Goal: Task Accomplishment & Management: Complete application form

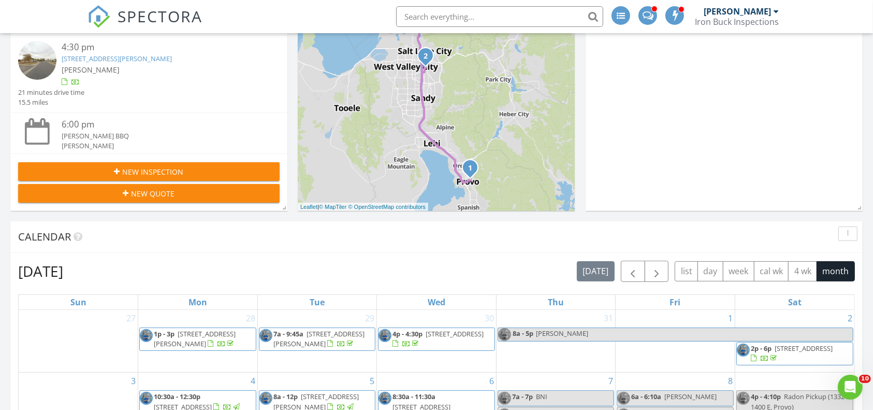
scroll to position [233, 0]
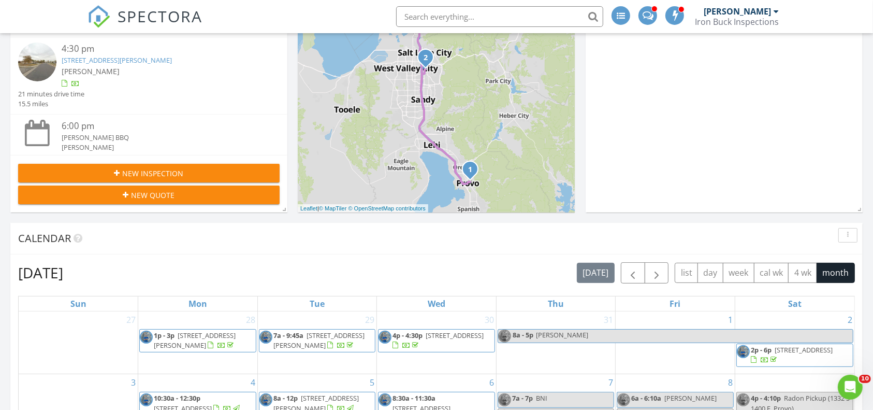
click at [178, 172] on span "New Inspection" at bounding box center [153, 173] width 61 height 11
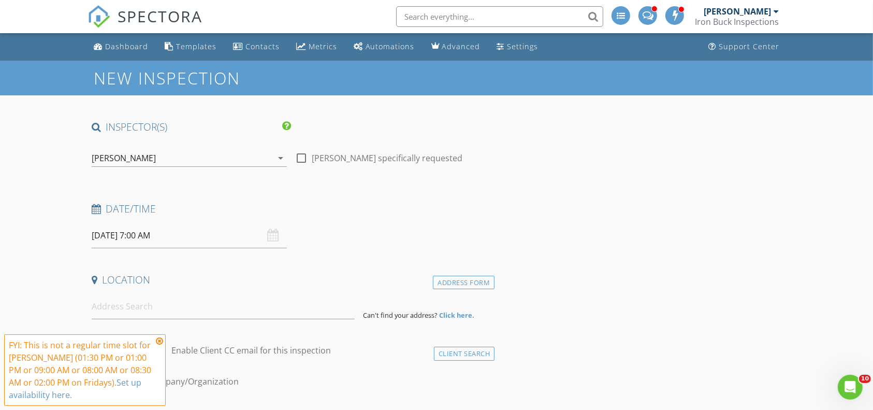
click at [300, 155] on div at bounding box center [302, 158] width 18 height 18
checkbox input "true"
click at [224, 227] on input "08/29/2025 7:00 AM" at bounding box center [189, 235] width 195 height 25
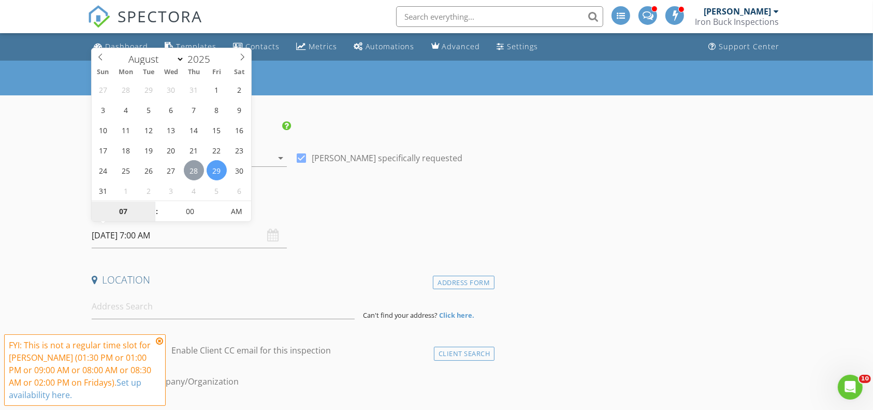
type input "08/28/2025 7:00 AM"
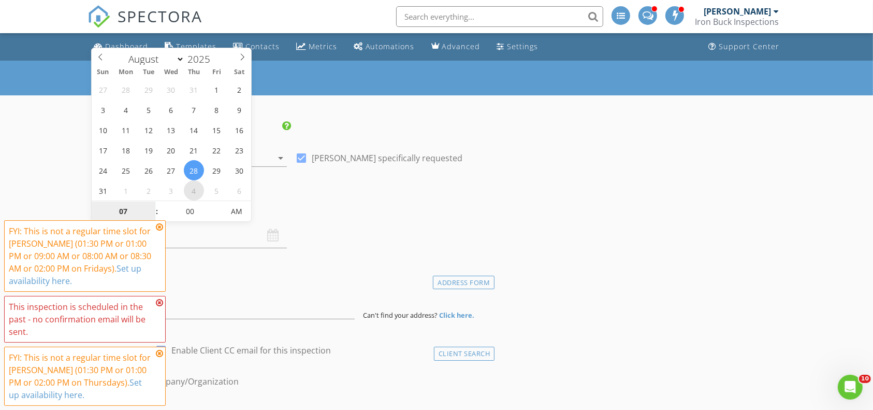
select select "8"
type input "09/04/2025 7:00 AM"
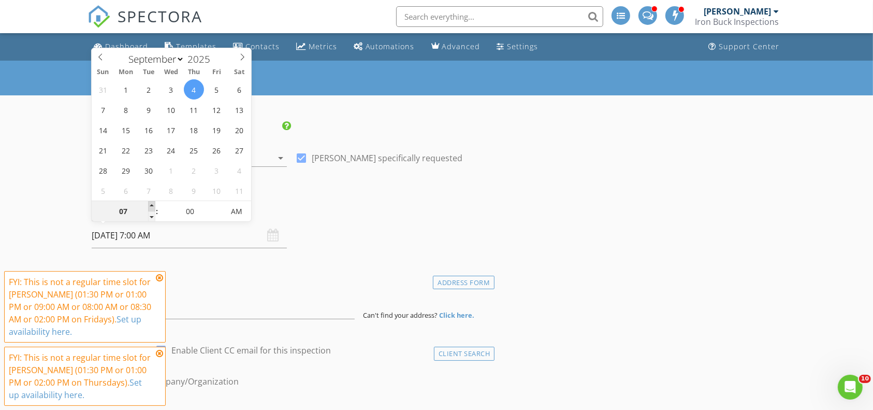
type input "08"
type input "09/04/2025 8:00 AM"
click at [149, 207] on span at bounding box center [151, 206] width 7 height 10
type input "09"
type input "09/04/2025 9:00 AM"
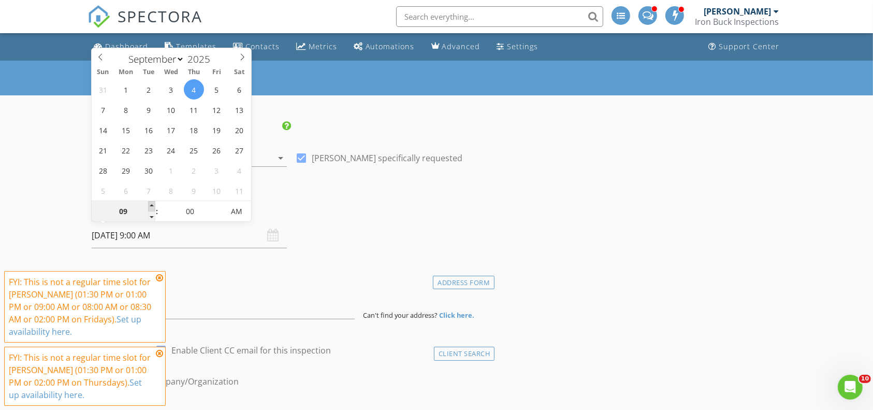
click at [149, 207] on span at bounding box center [151, 206] width 7 height 10
click at [162, 284] on div "FYI: This is not a regular time slot for Brantly Thomas (01:30 PM or 01:00 PM o…" at bounding box center [85, 306] width 162 height 71
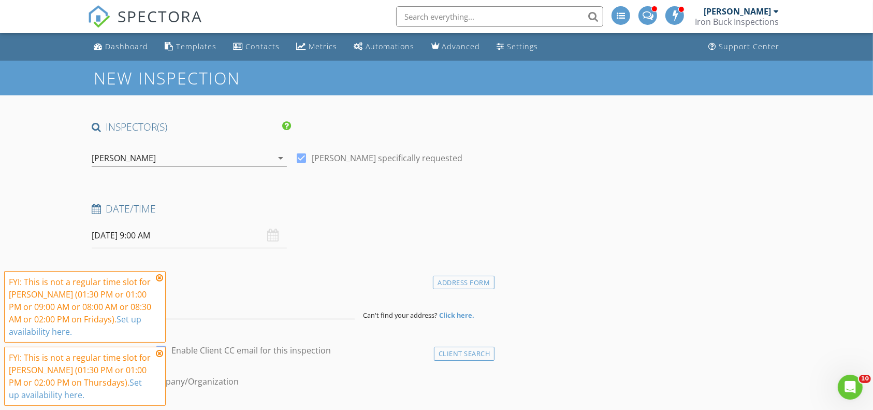
click at [158, 350] on icon at bounding box center [159, 353] width 7 height 8
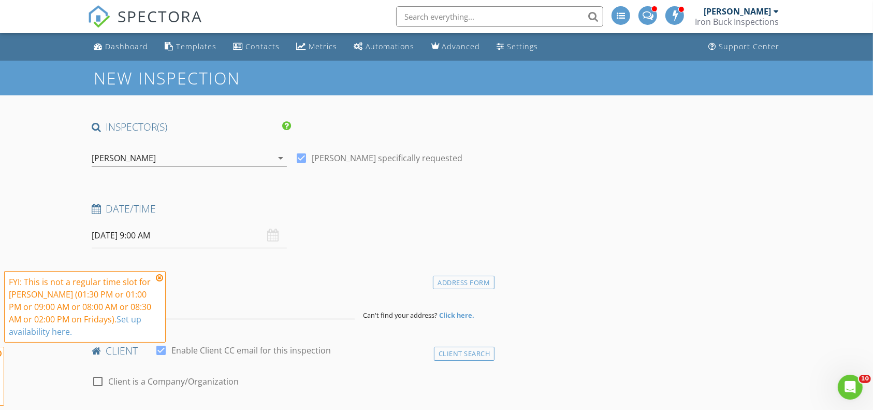
click at [159, 273] on h4 "Location" at bounding box center [291, 279] width 399 height 13
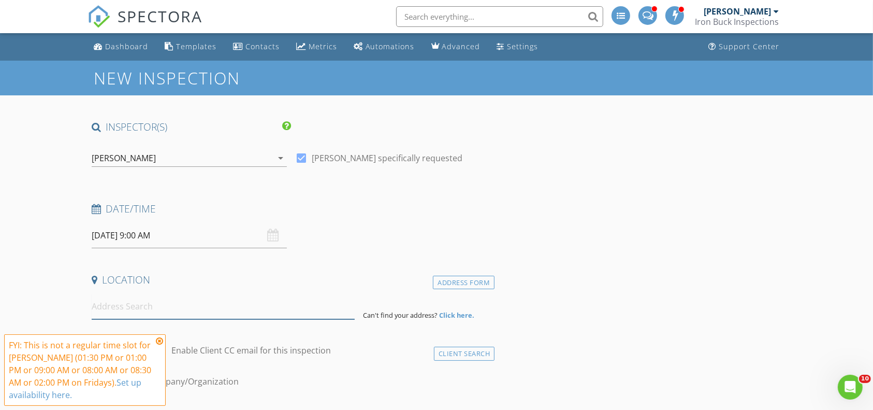
click at [145, 311] on input at bounding box center [224, 306] width 264 height 25
click at [145, 299] on input at bounding box center [224, 306] width 264 height 25
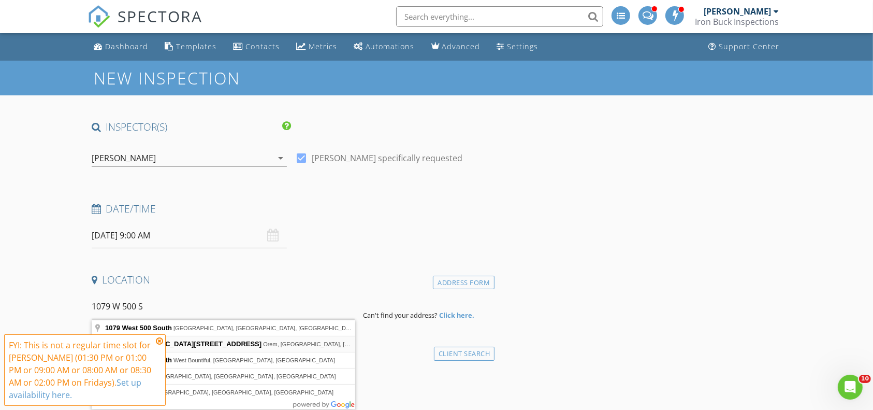
type input "1079 West 500 South Street, Orem, UT, USA"
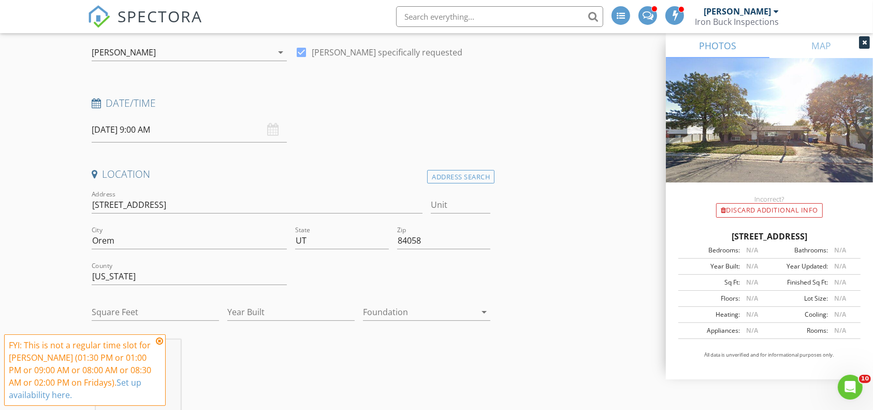
scroll to position [108, 0]
click at [139, 309] on input "Square Feet" at bounding box center [155, 309] width 127 height 17
type input "1525"
click at [249, 307] on input "Year Built" at bounding box center [290, 309] width 127 height 17
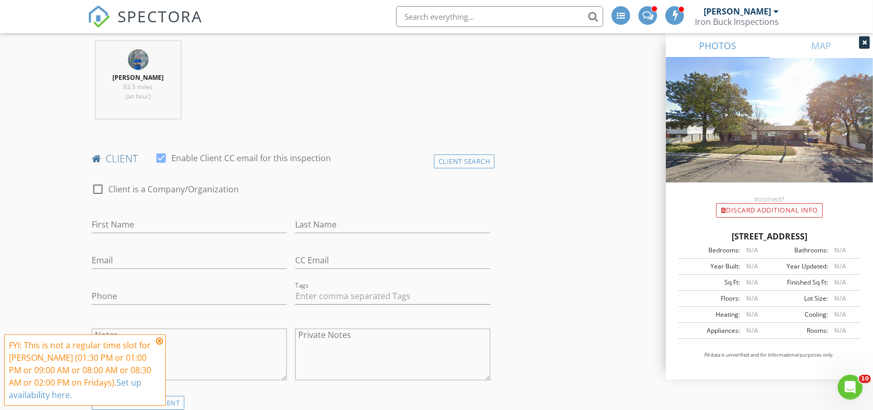
scroll to position [405, 0]
type input "1974"
click at [177, 216] on input "First Name" at bounding box center [189, 223] width 195 height 17
type input "[PERSON_NAME]"
click at [329, 222] on input "Last Name" at bounding box center [392, 223] width 195 height 17
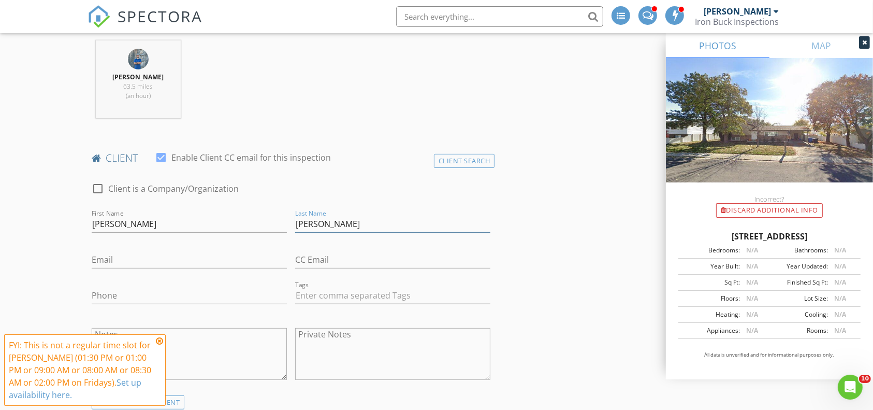
type input "[PERSON_NAME]"
click at [246, 262] on input "Email" at bounding box center [189, 259] width 195 height 17
type input "Martinjoeledwards@gmail.com"
click at [203, 300] on input "Phone" at bounding box center [189, 295] width 195 height 17
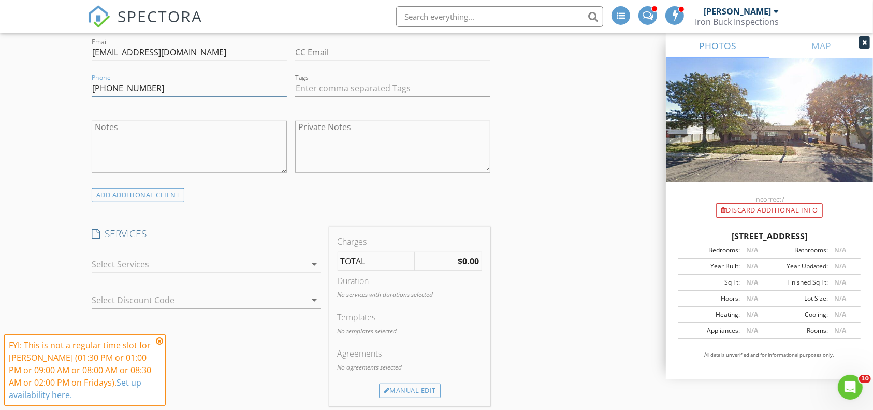
scroll to position [613, 0]
type input "[PHONE_NUMBER]"
click at [189, 264] on div at bounding box center [199, 262] width 215 height 17
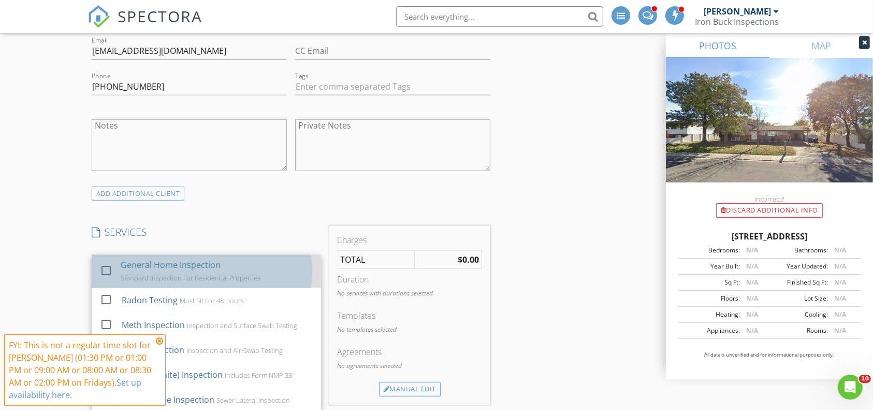
click at [167, 273] on div "Standard Inspection For Residential Properties" at bounding box center [191, 277] width 140 height 8
checkbox input "true"
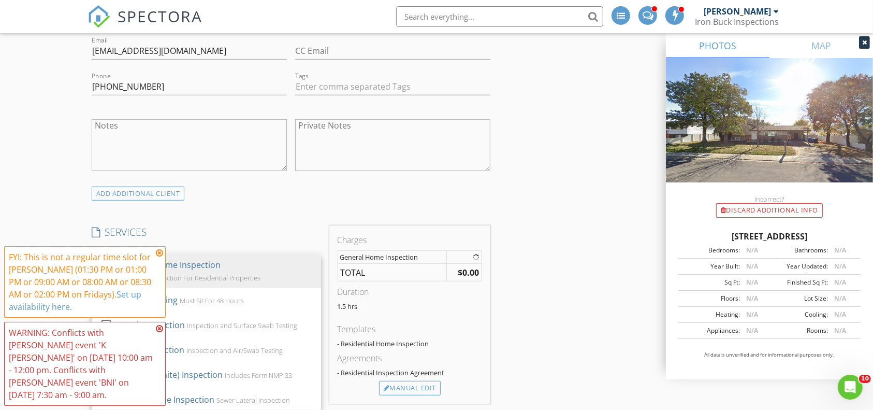
click at [75, 253] on div "FYI: This is not a regular time slot for Brantly Thomas (01:30 PM or 01:00 PM o…" at bounding box center [81, 282] width 144 height 62
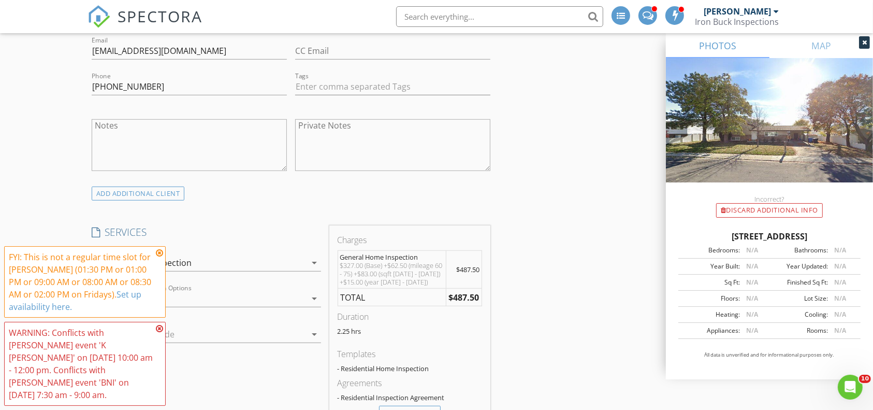
click at [160, 255] on icon at bounding box center [159, 253] width 7 height 8
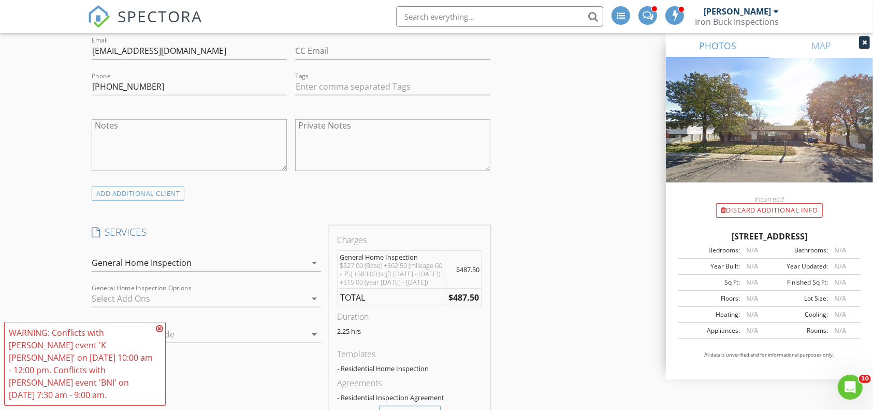
click at [156, 329] on icon at bounding box center [159, 328] width 7 height 8
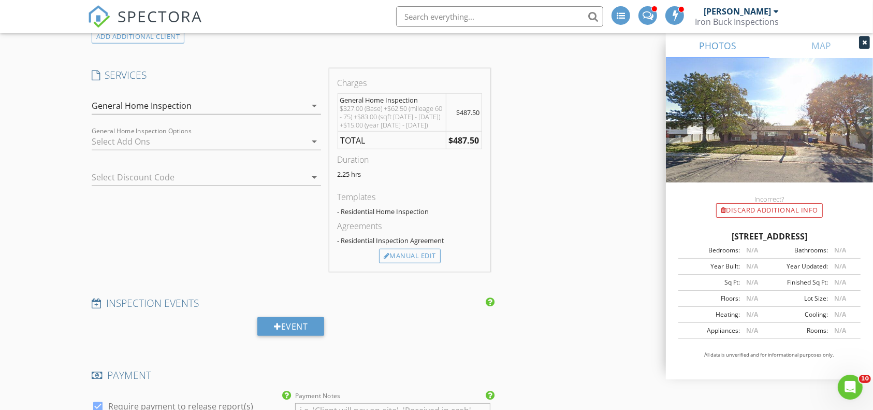
scroll to position [769, 0]
click at [417, 259] on div "Manual Edit" at bounding box center [410, 257] width 62 height 15
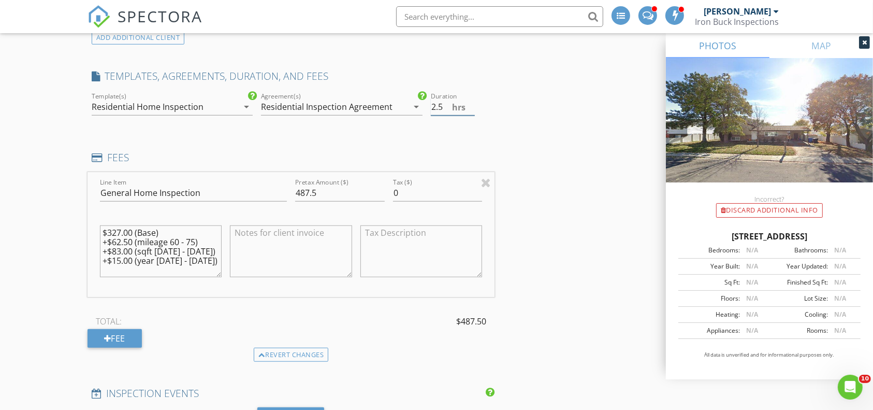
type input "2.5"
click at [472, 102] on input "2.5" at bounding box center [453, 106] width 44 height 17
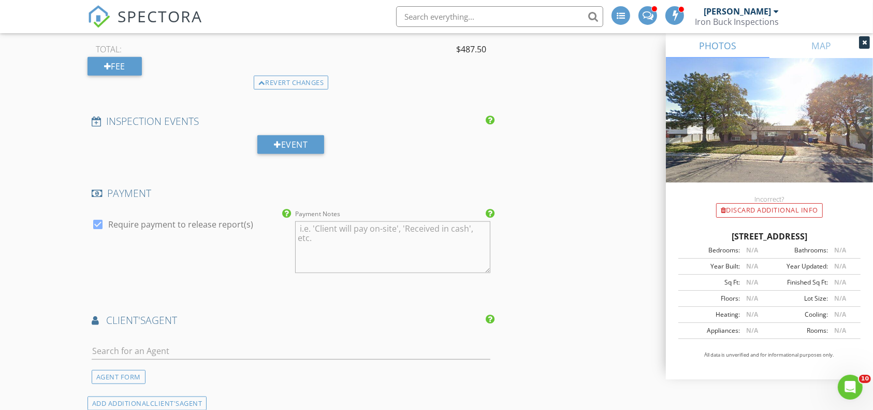
scroll to position [1161, 0]
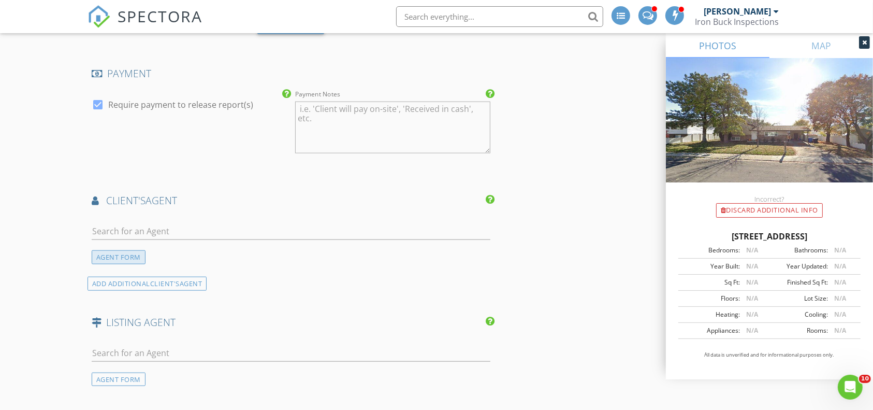
click at [133, 250] on div "AGENT FORM" at bounding box center [119, 257] width 54 height 14
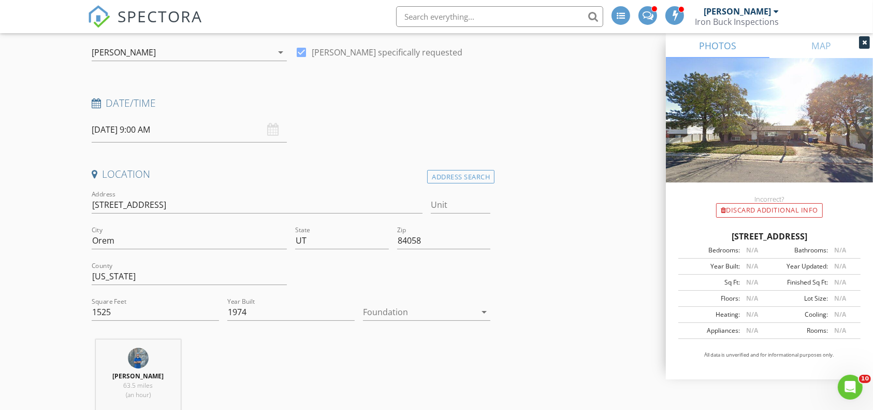
scroll to position [99, 0]
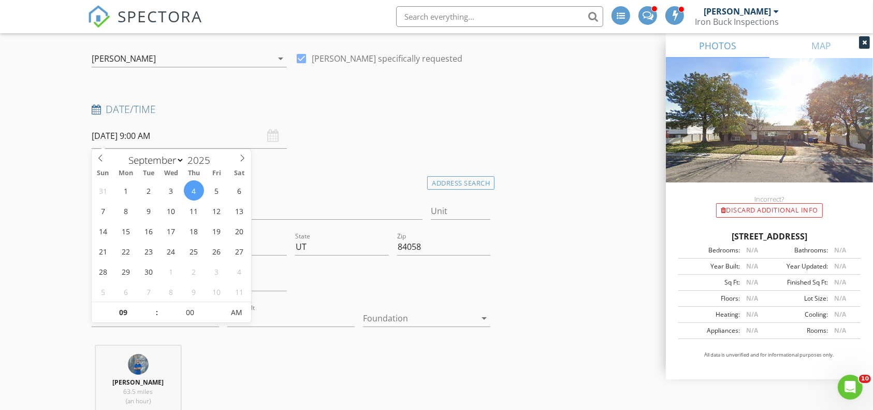
click at [185, 137] on input "09/04/2025 9:00 AM" at bounding box center [189, 135] width 195 height 25
type input "10"
type input "[DATE] 10:00 AM"
click at [152, 308] on span at bounding box center [151, 307] width 7 height 10
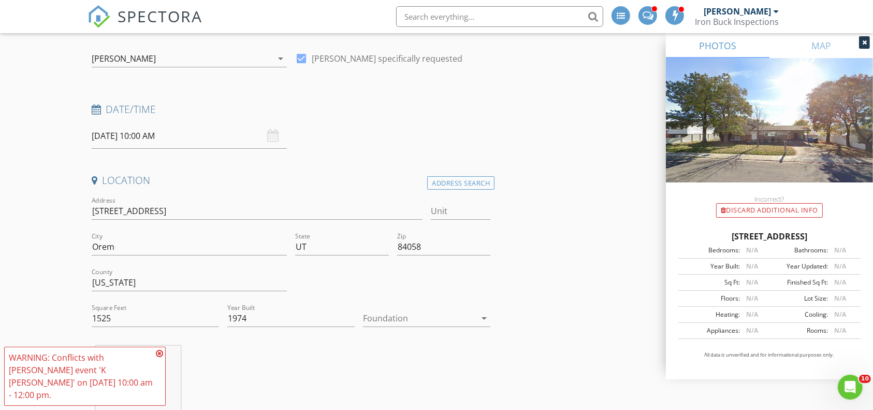
click at [159, 357] on icon at bounding box center [159, 353] width 7 height 8
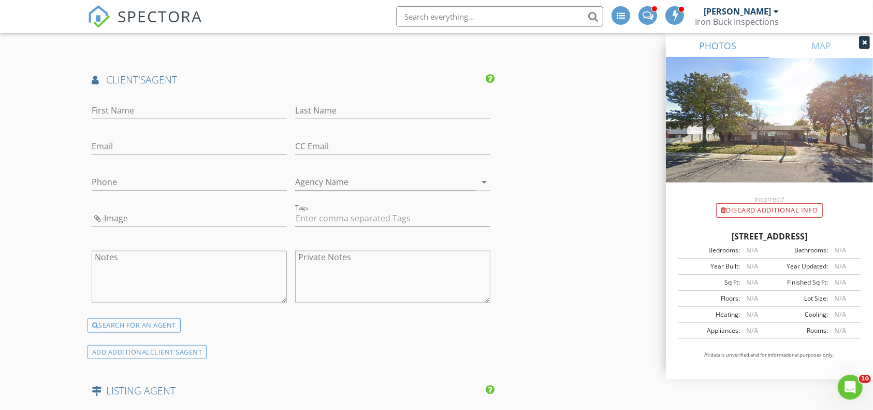
scroll to position [1239, 0]
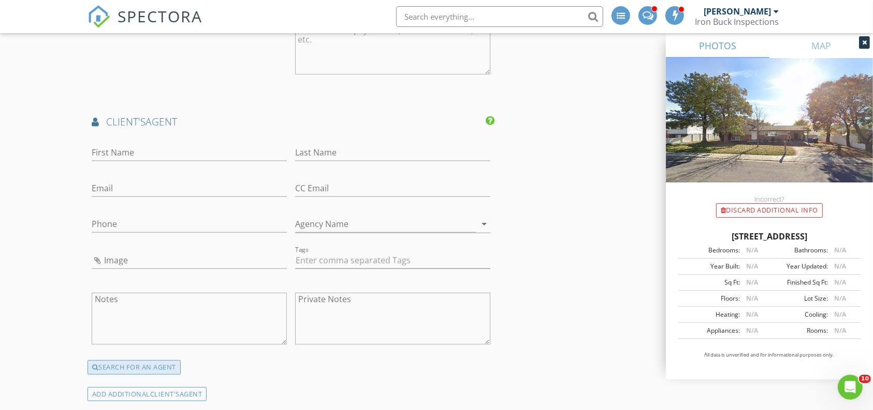
click at [143, 367] on div "SEARCH FOR AN AGENT" at bounding box center [134, 367] width 93 height 15
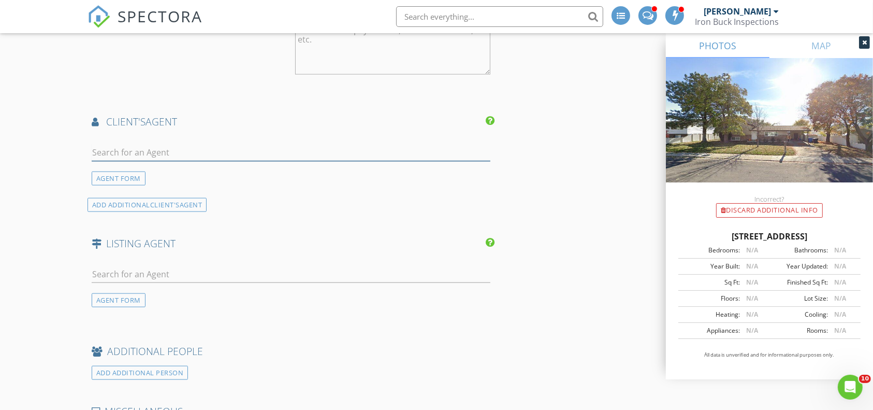
click at [170, 146] on input "text" at bounding box center [291, 152] width 399 height 17
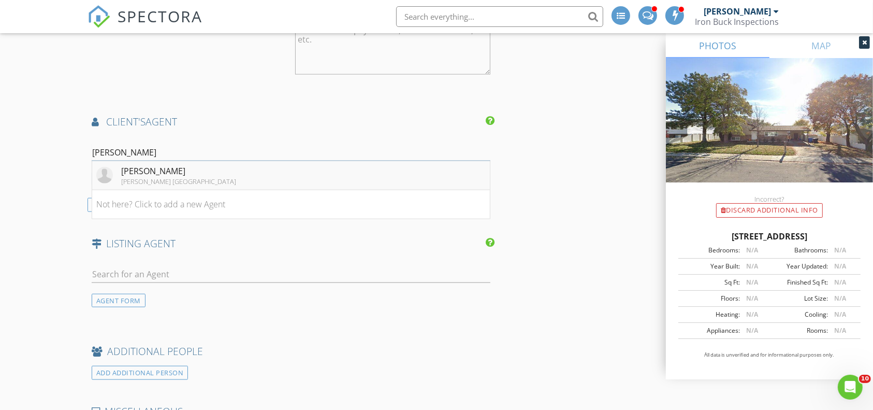
type input "kristin"
click at [169, 171] on div "[PERSON_NAME]" at bounding box center [178, 171] width 115 height 12
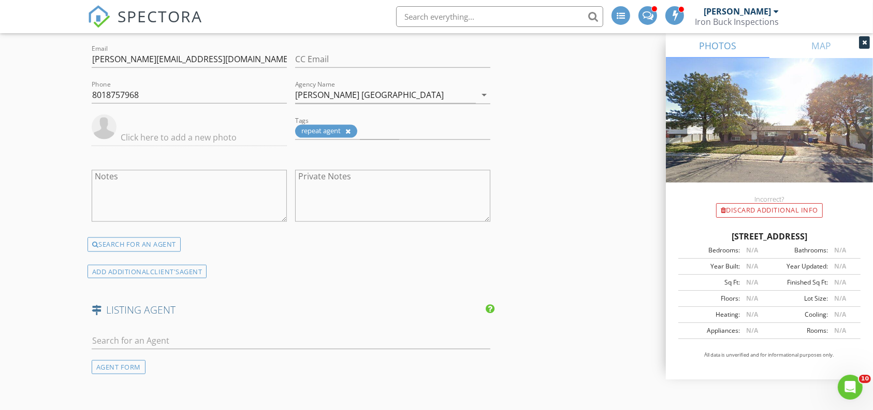
scroll to position [1371, 0]
click at [113, 367] on div "AGENT FORM" at bounding box center [119, 366] width 54 height 14
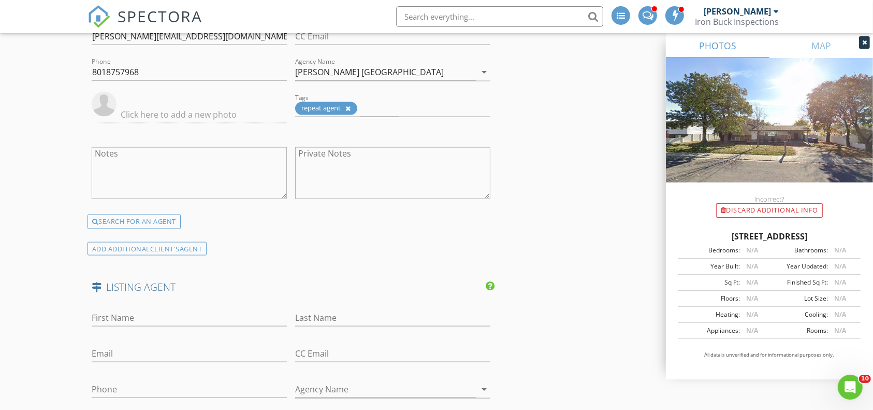
scroll to position [1393, 0]
click at [139, 313] on input "First Name" at bounding box center [189, 317] width 195 height 17
type input "William"
click at [333, 317] on input "Last Name" at bounding box center [392, 317] width 195 height 17
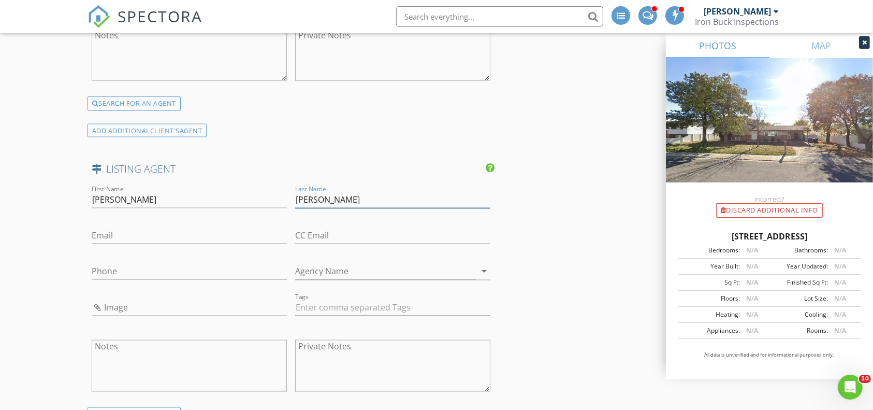
type input "Rowe"
click at [149, 267] on input "Phone" at bounding box center [189, 271] width 195 height 17
paste input "[PHONE_NUMBER]"
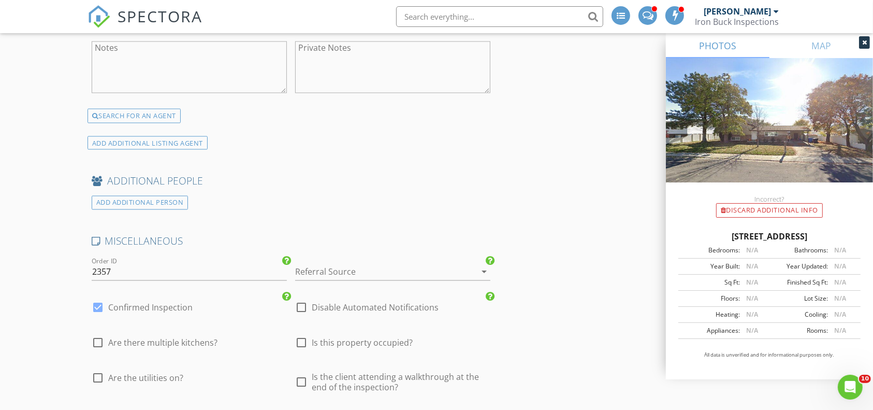
scroll to position [1920, 0]
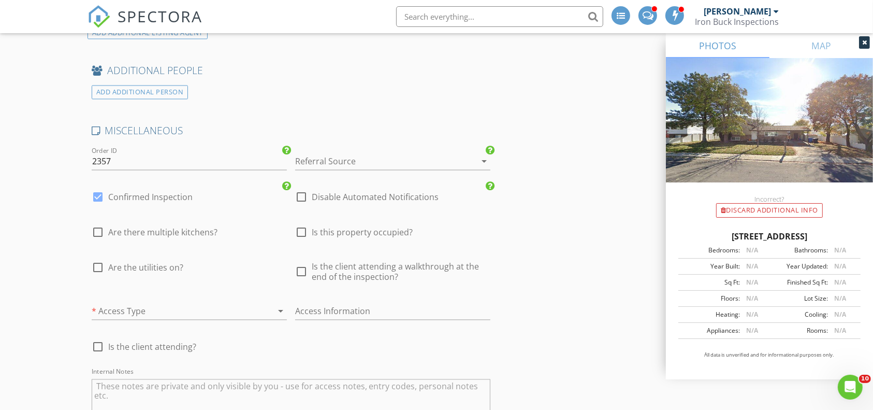
type input "[PHONE_NUMBER]"
click at [315, 234] on div "check_box_outline_blank Is this property occupied?" at bounding box center [354, 238] width 118 height 25
click at [322, 266] on span "Is the client attending a walkthrough at the end of the inspection?" at bounding box center [401, 272] width 179 height 21
checkbox input "true"
click at [326, 229] on span "Is this property occupied?" at bounding box center [362, 232] width 101 height 10
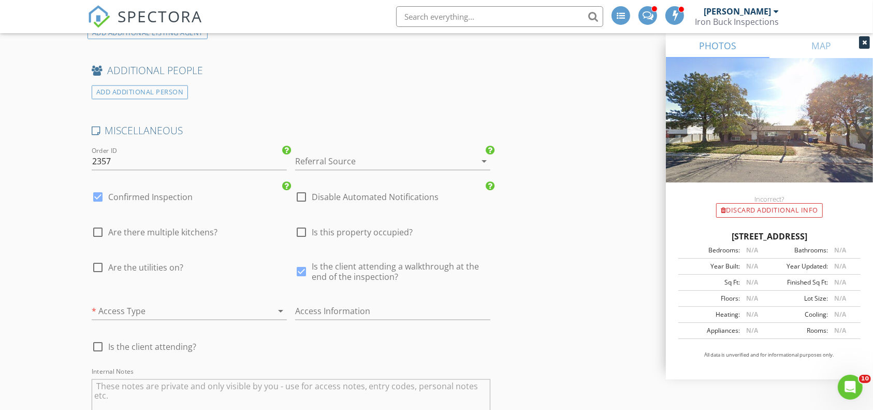
checkbox input "true"
type input "2.25"
click at [155, 263] on span "Are the utilities on?" at bounding box center [145, 268] width 75 height 10
checkbox input "true"
click at [158, 306] on div at bounding box center [175, 311] width 166 height 17
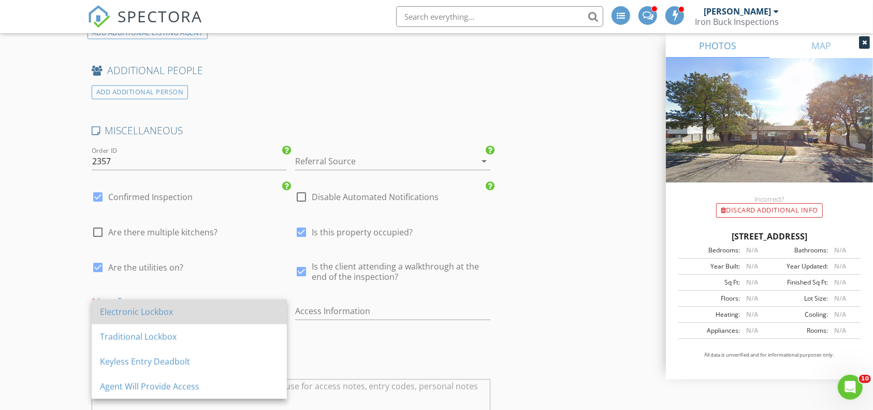
click at [143, 306] on div "Electronic Lockbox" at bounding box center [189, 312] width 179 height 12
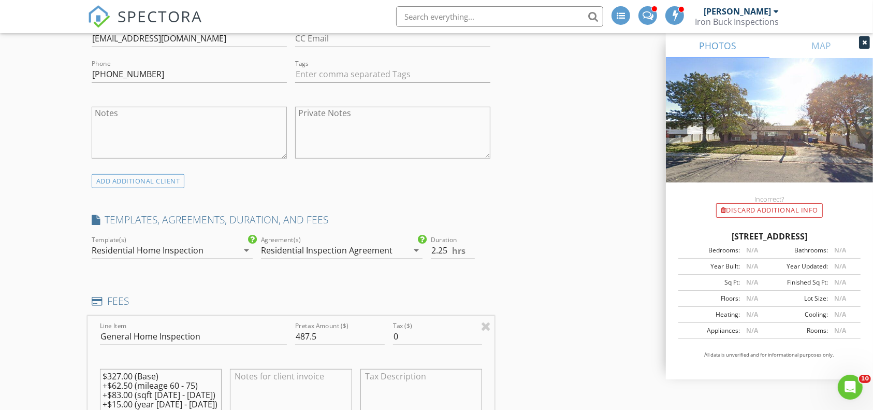
scroll to position [790, 0]
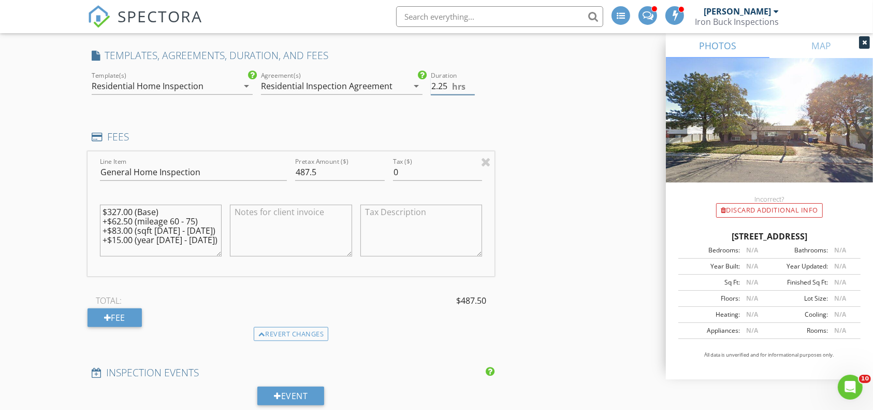
type input "2.5"
click at [471, 81] on input "2.5" at bounding box center [453, 86] width 44 height 17
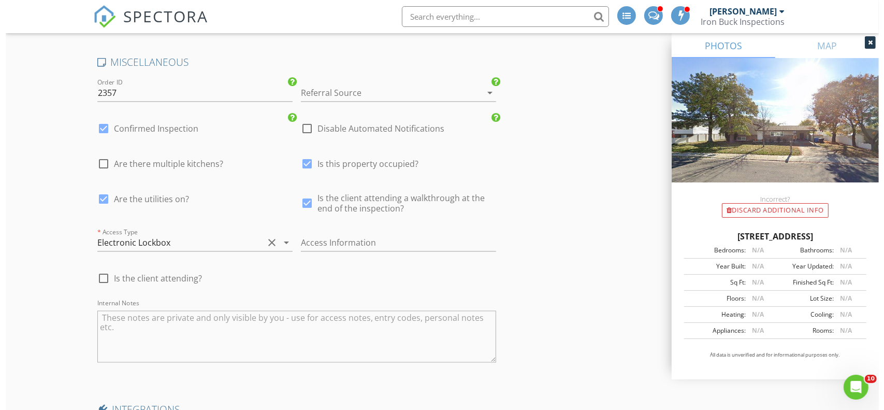
scroll to position [2280, 0]
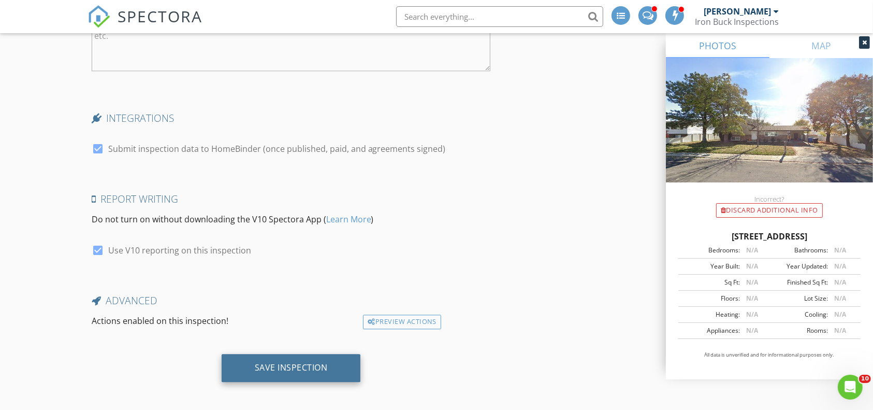
click at [340, 355] on div "Save Inspection" at bounding box center [291, 368] width 139 height 28
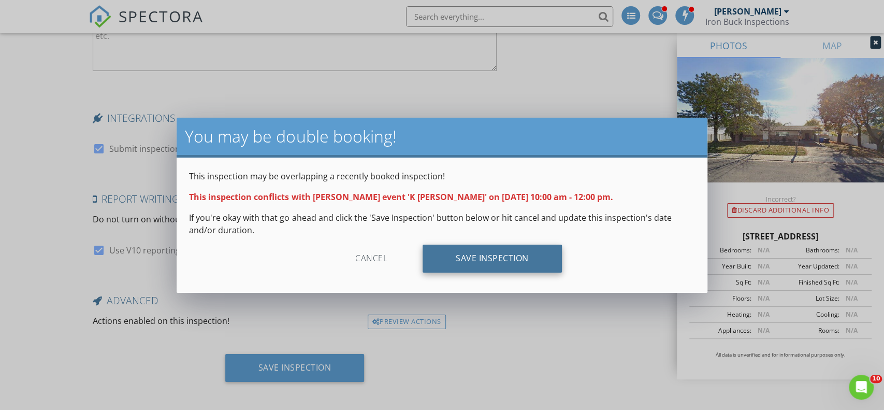
click at [484, 252] on div "Save Inspection" at bounding box center [492, 258] width 139 height 28
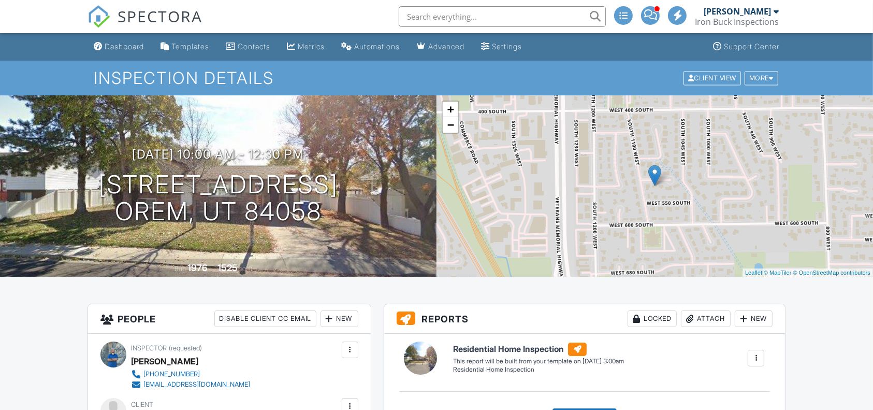
click at [110, 46] on div "Dashboard" at bounding box center [124, 46] width 39 height 9
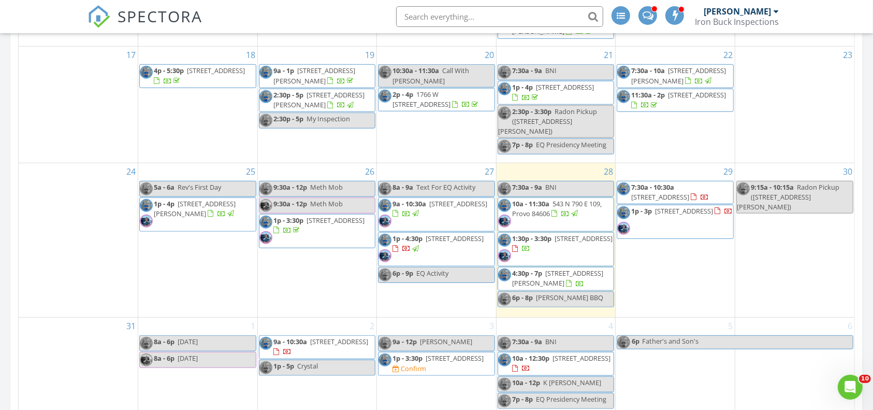
scroll to position [1013, 0]
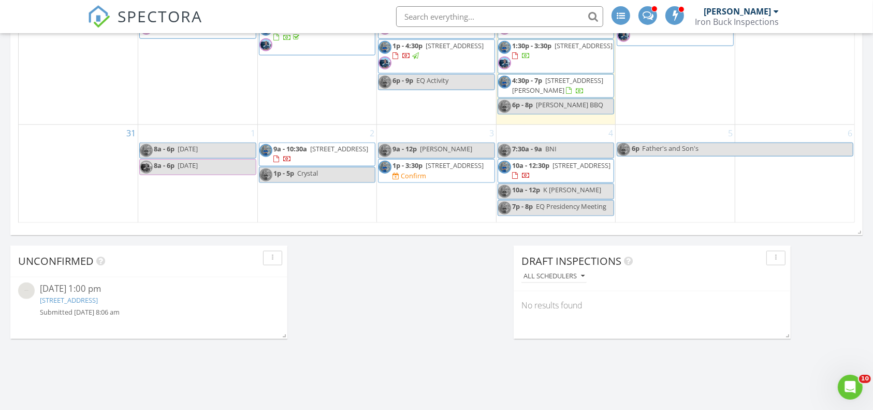
click at [571, 186] on span "K Tenney" at bounding box center [572, 189] width 58 height 9
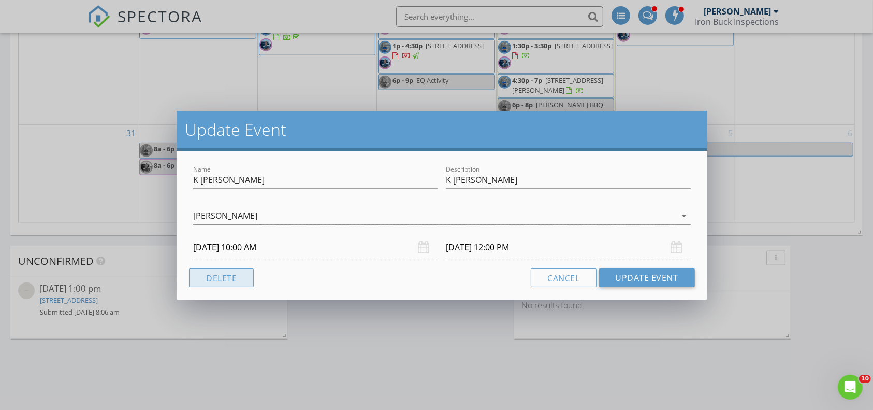
click at [222, 280] on button "Delete" at bounding box center [221, 277] width 65 height 19
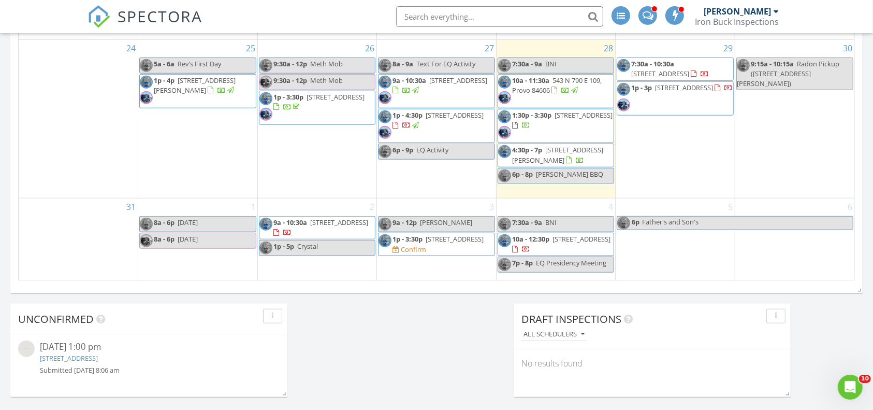
scroll to position [980, 0]
